Goal: Information Seeking & Learning: Learn about a topic

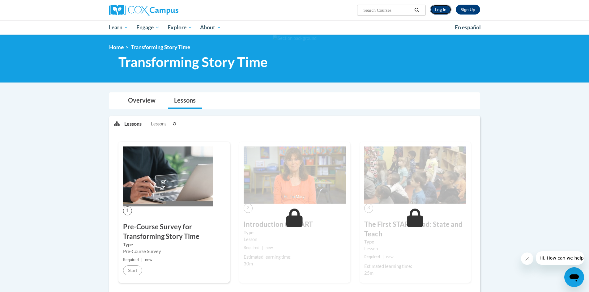
click at [444, 9] on link "Log In" at bounding box center [440, 10] width 21 height 10
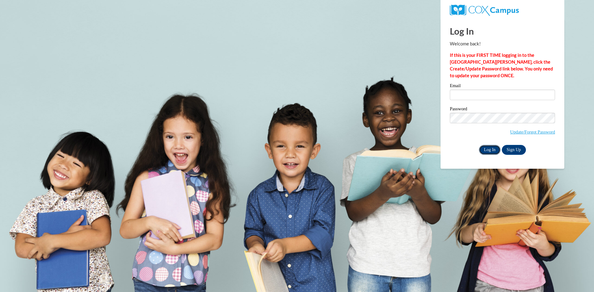
click at [495, 149] on input "Log In" at bounding box center [490, 150] width 22 height 10
type input "cpenny@lccaa.net"
click at [491, 147] on input "Log In" at bounding box center [490, 150] width 22 height 10
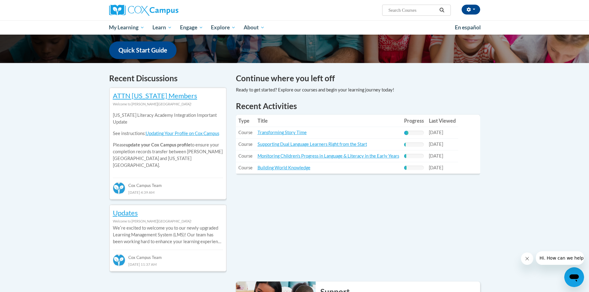
scroll to position [155, 0]
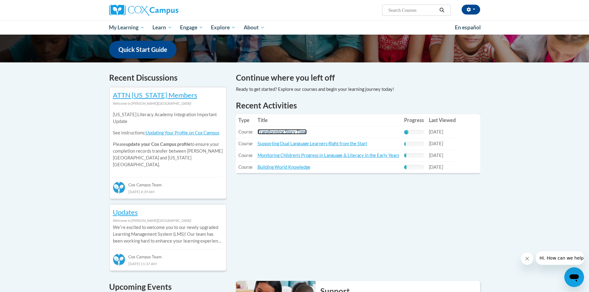
click at [271, 131] on link "Transforming Story Time" at bounding box center [282, 131] width 49 height 5
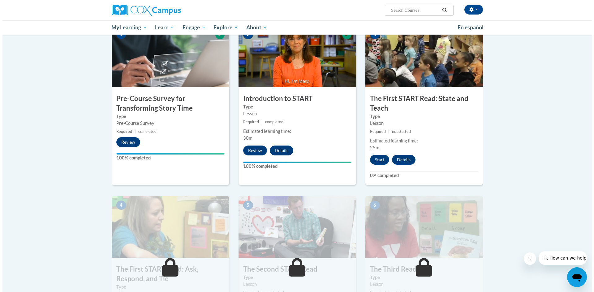
scroll to position [155, 0]
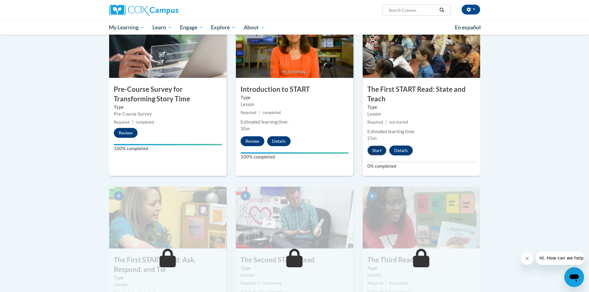
click at [379, 152] on button "Start" at bounding box center [377, 151] width 19 height 10
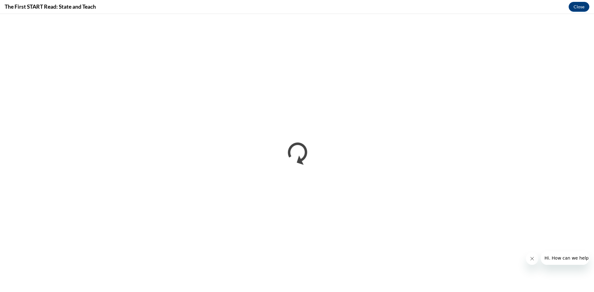
scroll to position [0, 0]
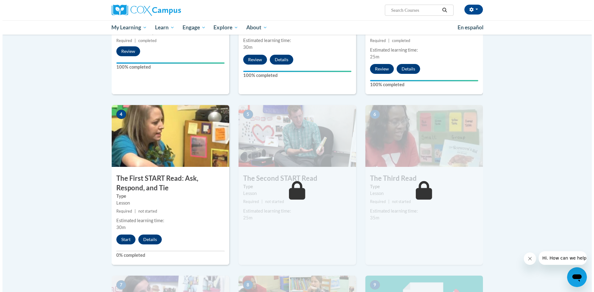
scroll to position [247, 0]
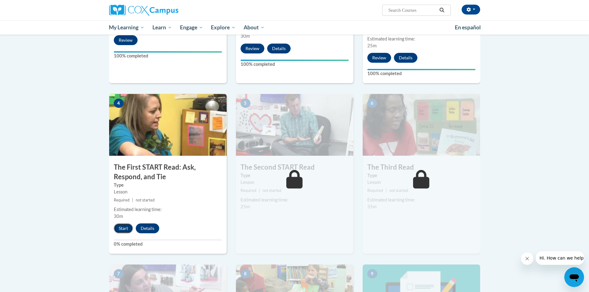
click at [123, 233] on button "Start" at bounding box center [123, 229] width 19 height 10
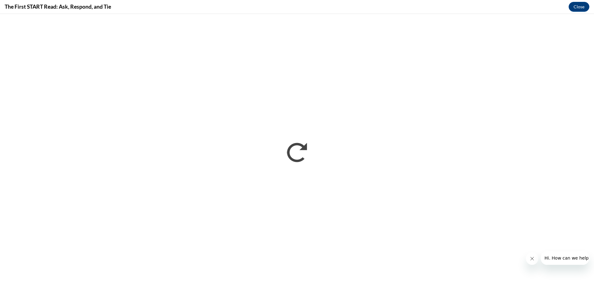
scroll to position [0, 0]
